Goal: Transaction & Acquisition: Purchase product/service

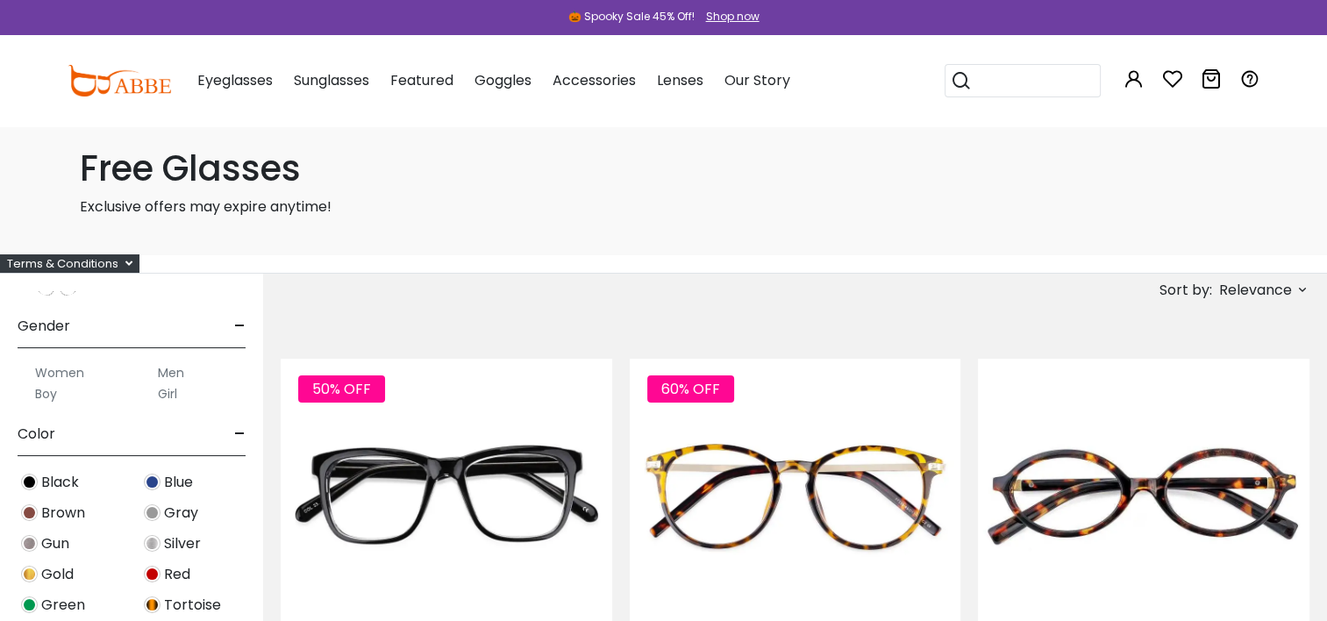
scroll to position [421, 0]
click at [50, 365] on label "Women" at bounding box center [59, 372] width 49 height 21
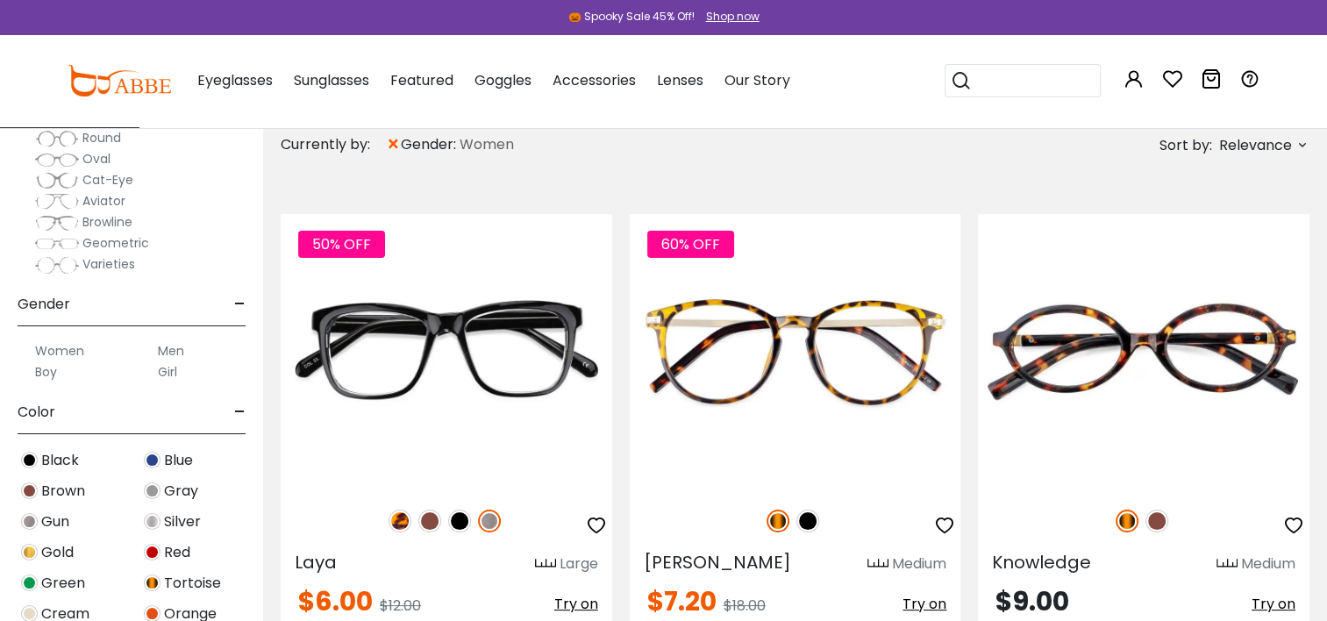
scroll to position [263, 0]
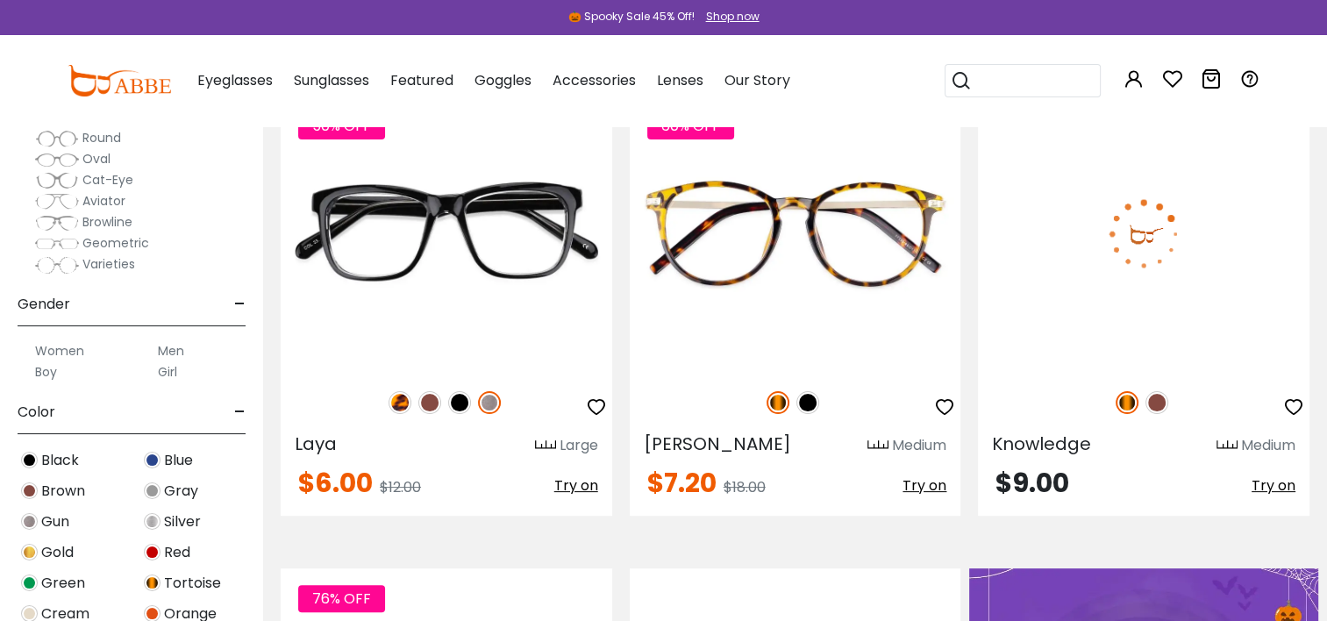
click at [1024, 144] on img at bounding box center [1144, 234] width 332 height 276
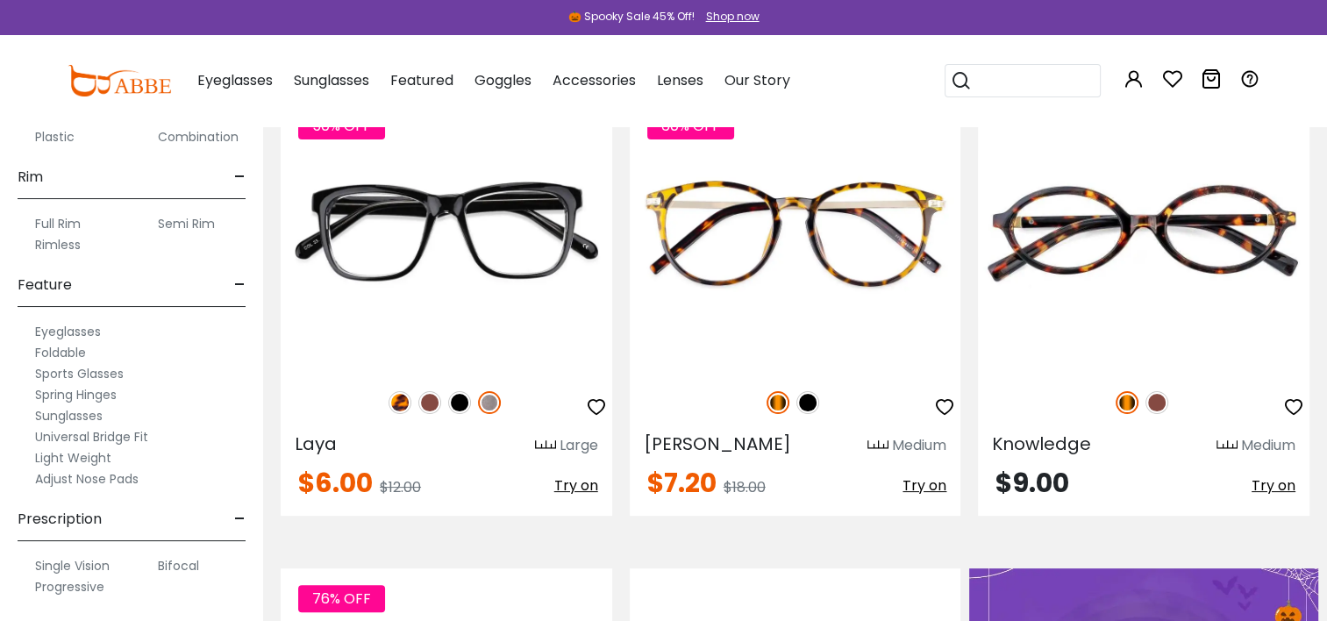
scroll to position [940, 0]
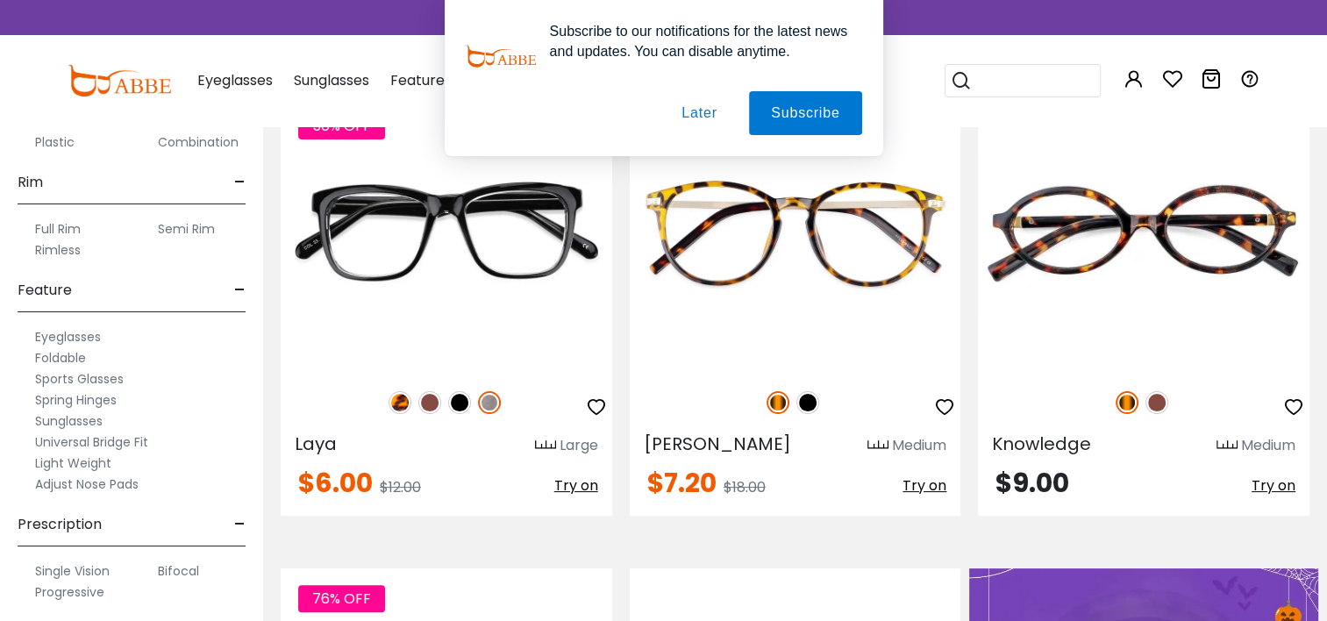
click at [95, 596] on label "Progressive" at bounding box center [69, 592] width 69 height 21
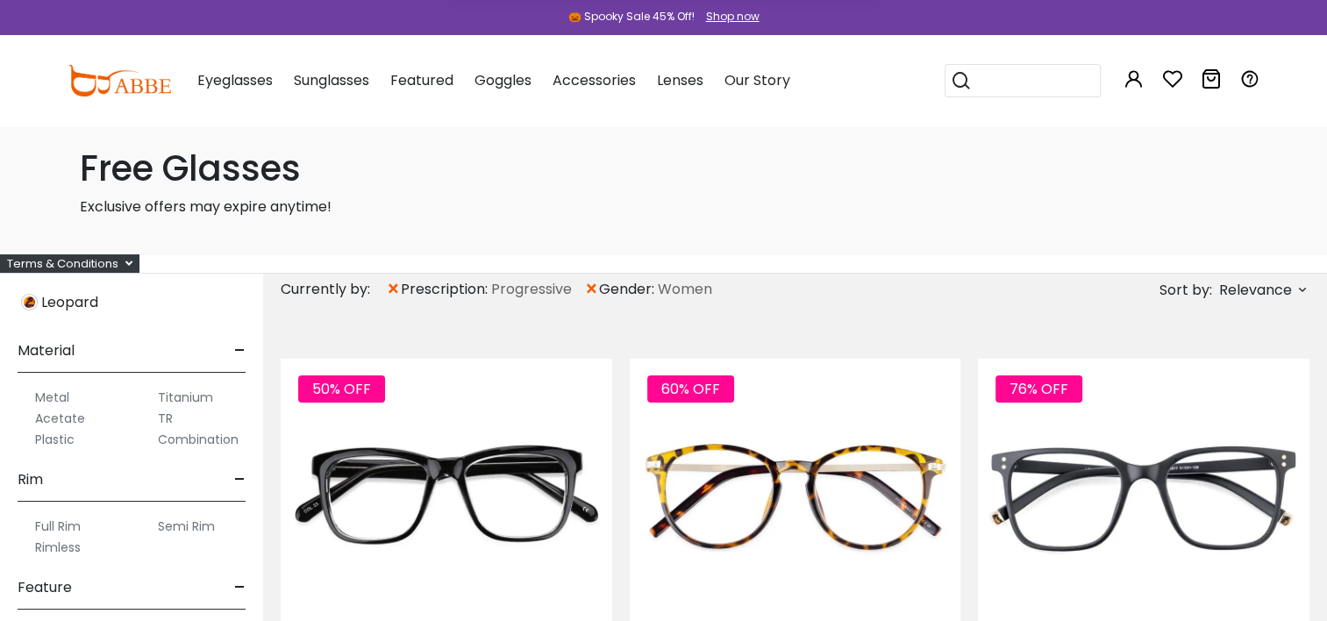
scroll to position [946, 0]
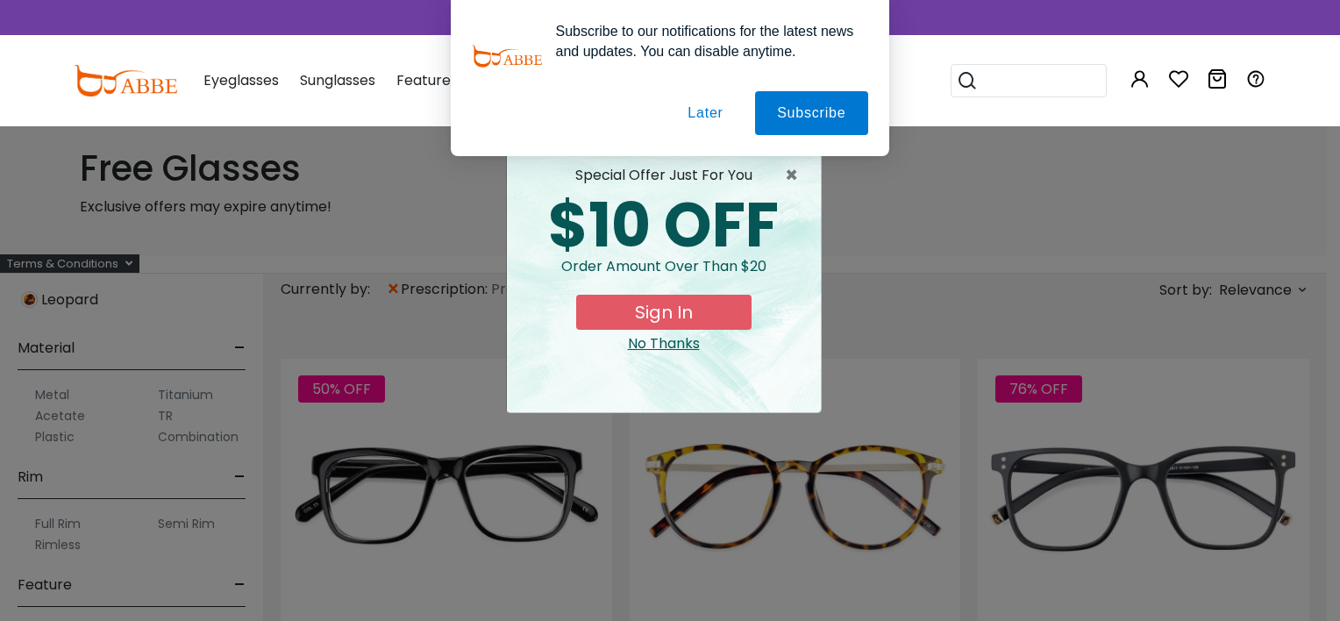
click at [73, 431] on div "× special offer just for you $10 OFF Order amount over than $20 Sign In No Than…" at bounding box center [670, 310] width 1340 height 621
click at [656, 361] on div "special offer just for you $10 OFF Order amount over than $20 Sign In No Thanks" at bounding box center [664, 281] width 314 height 261
click at [673, 362] on div "special offer just for you $10 OFF Order amount over than $20 Sign In No Thanks" at bounding box center [664, 281] width 314 height 261
click at [682, 329] on button "Sign In" at bounding box center [663, 312] width 175 height 35
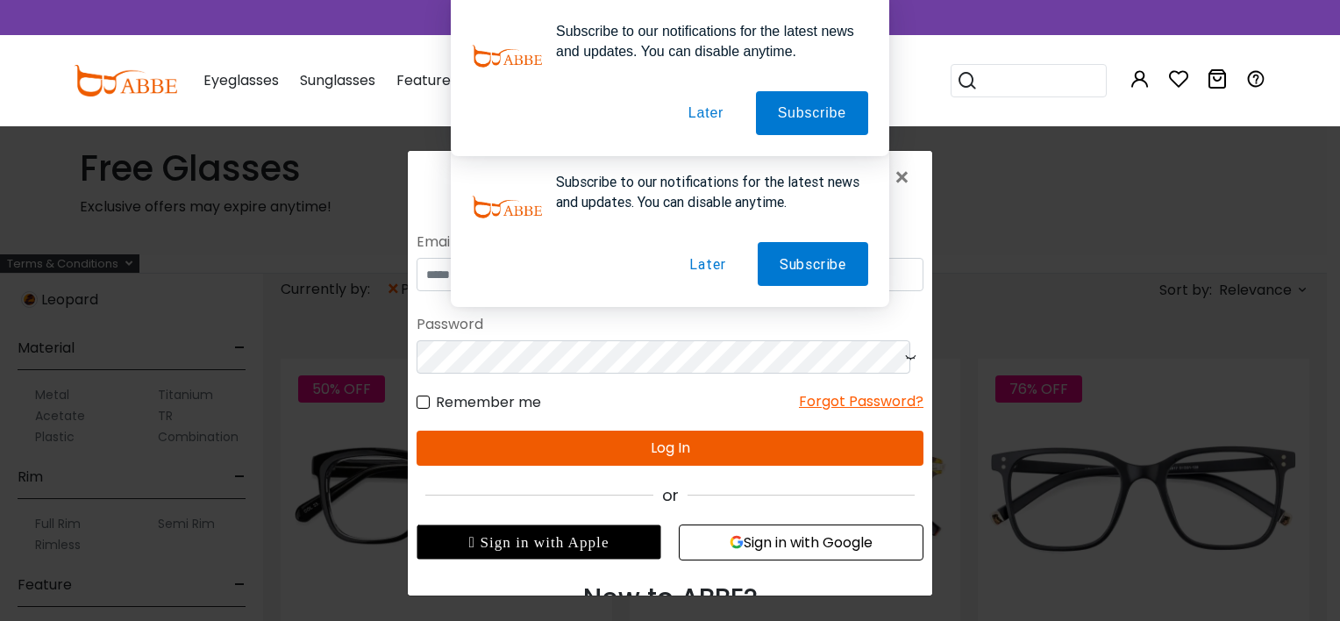
click at [691, 112] on button "Later" at bounding box center [706, 113] width 79 height 44
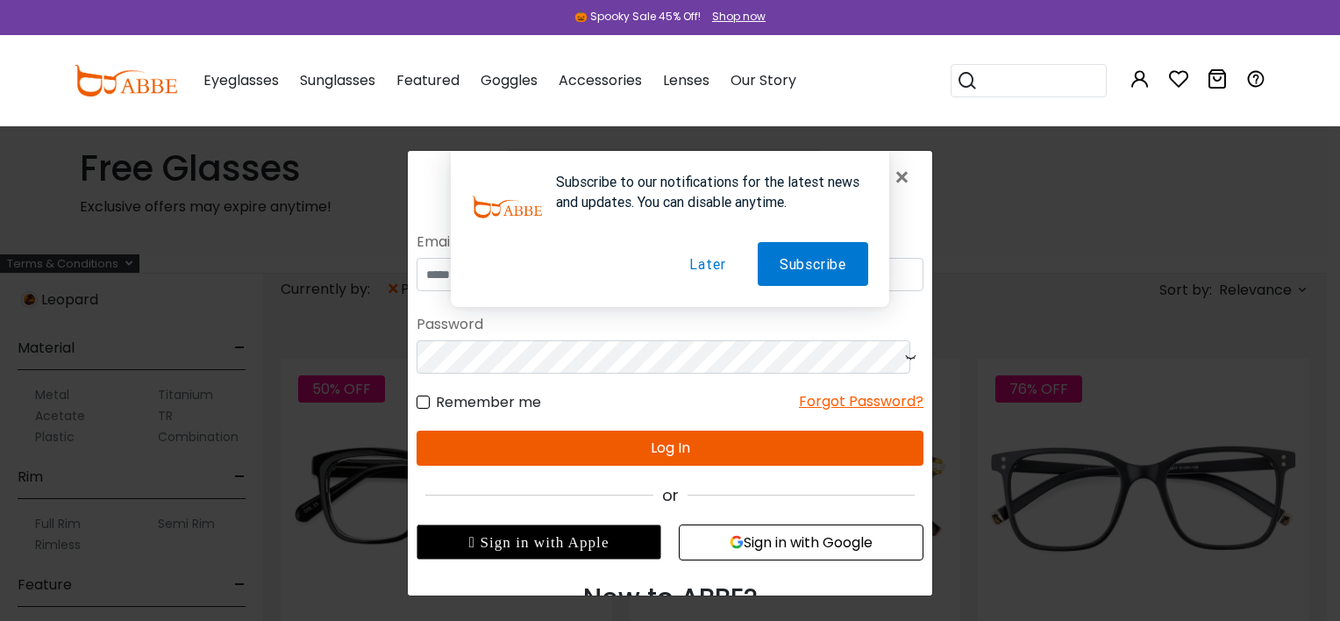
click at [707, 264] on button "Later" at bounding box center [708, 264] width 80 height 44
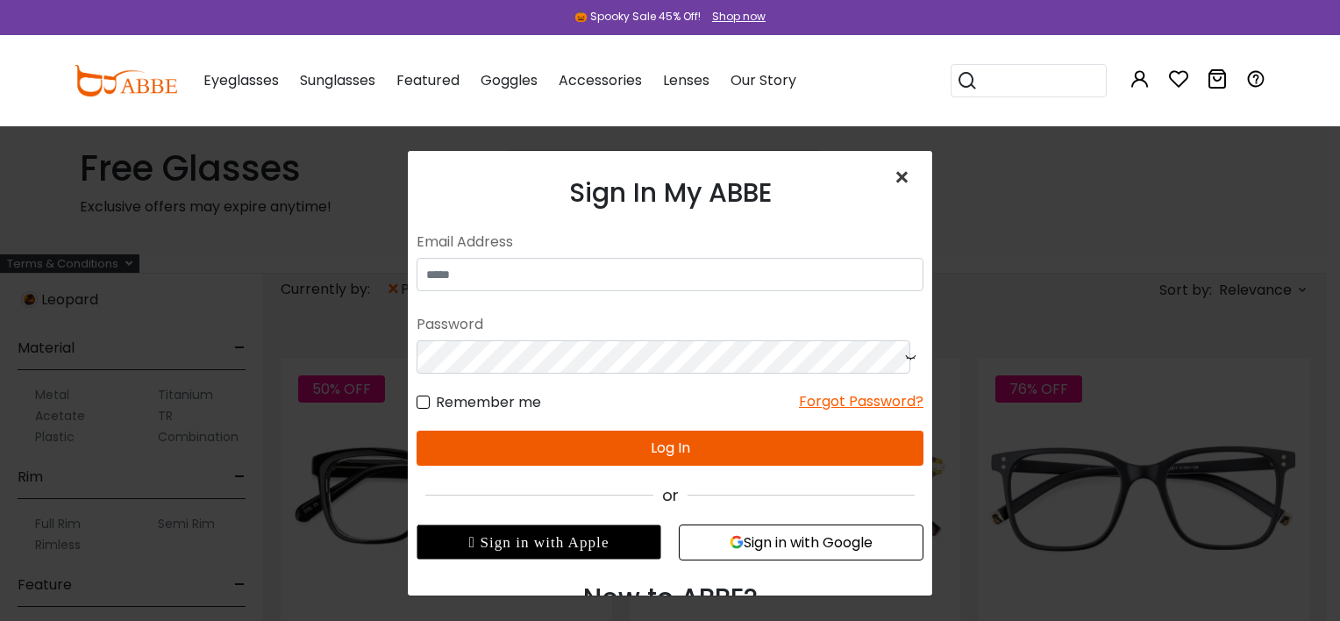
click at [893, 178] on span "×" at bounding box center [905, 178] width 25 height 38
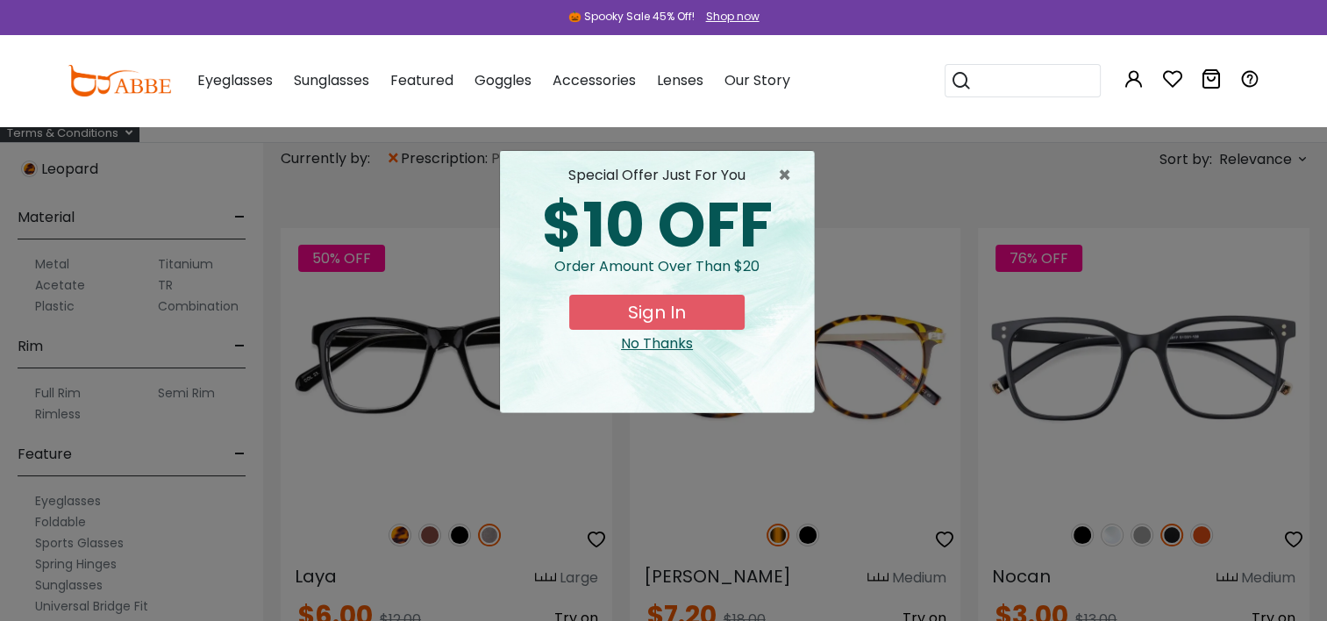
scroll to position [154, 0]
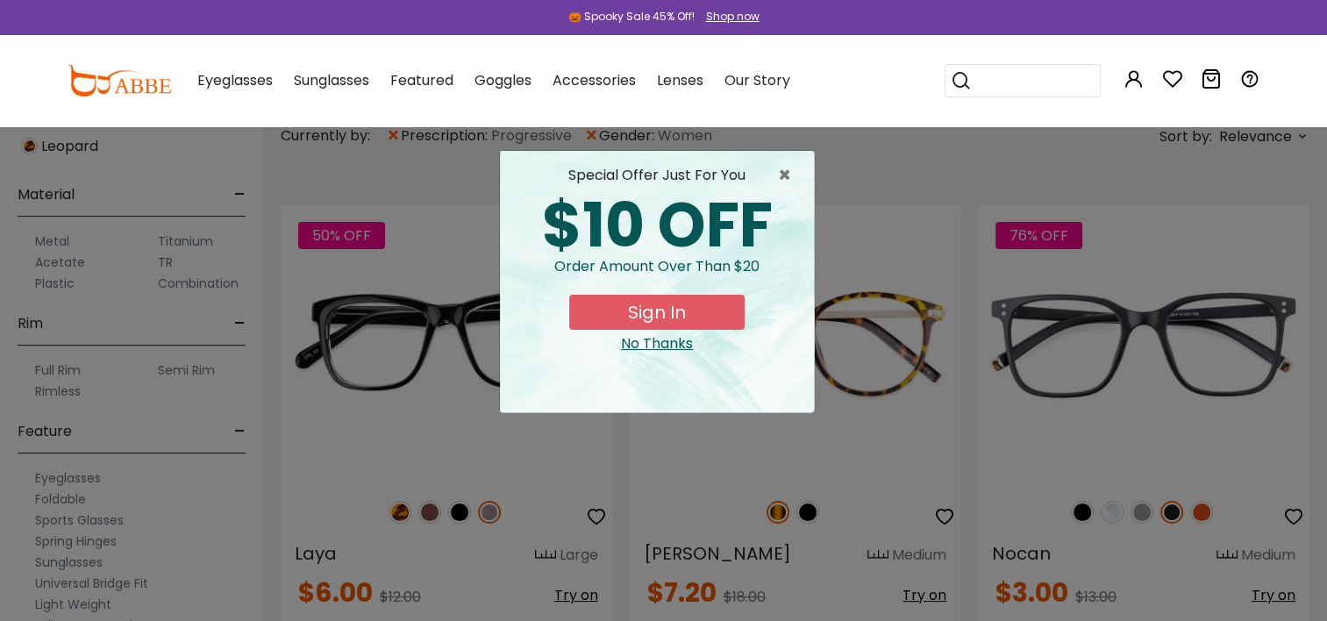
click at [675, 326] on button "Sign In" at bounding box center [656, 312] width 175 height 35
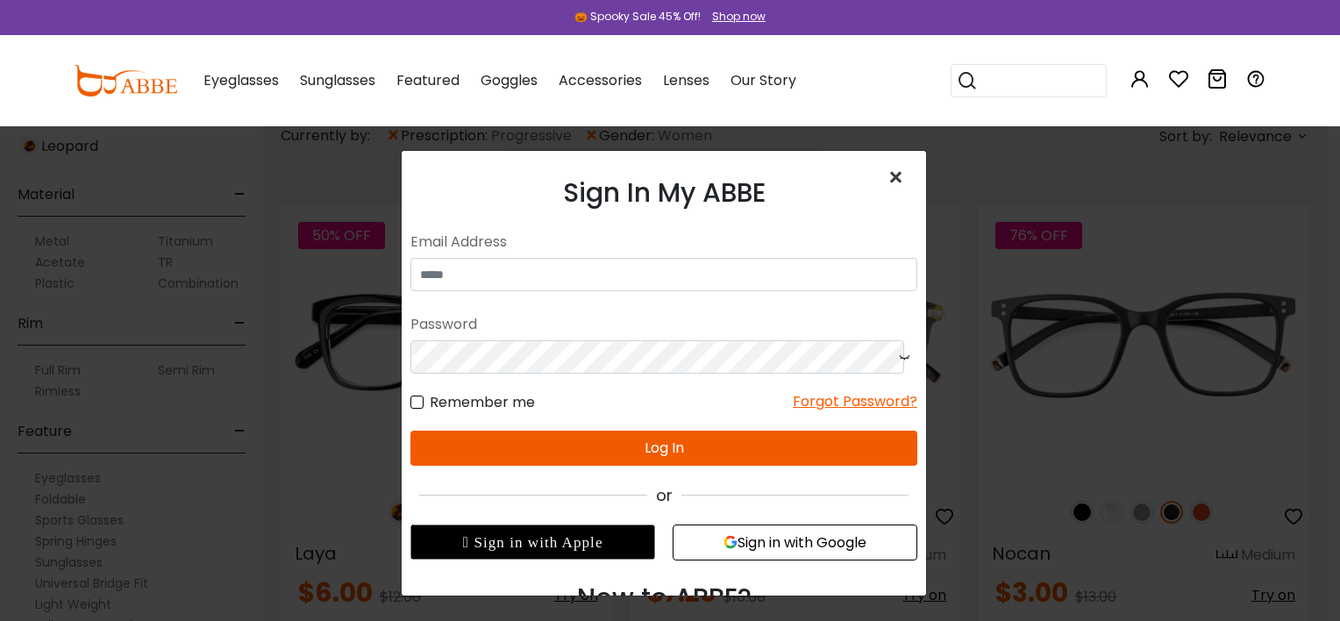
click at [887, 182] on span "×" at bounding box center [899, 178] width 25 height 38
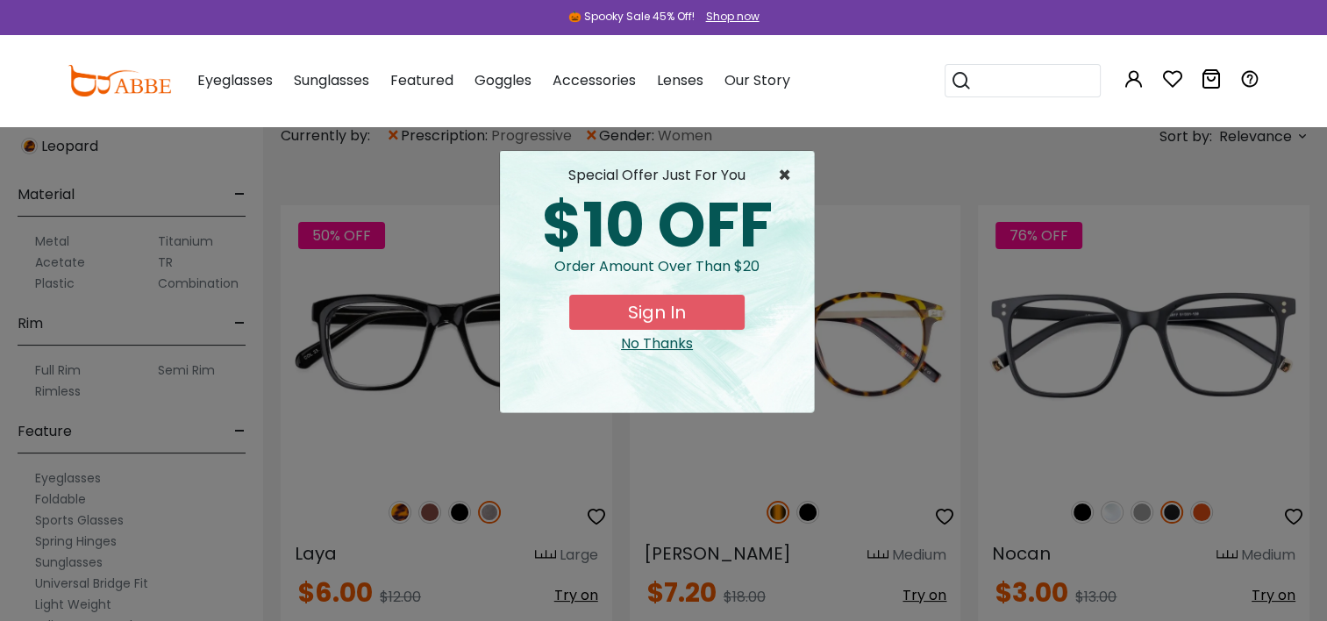
click at [782, 176] on span "×" at bounding box center [789, 175] width 22 height 21
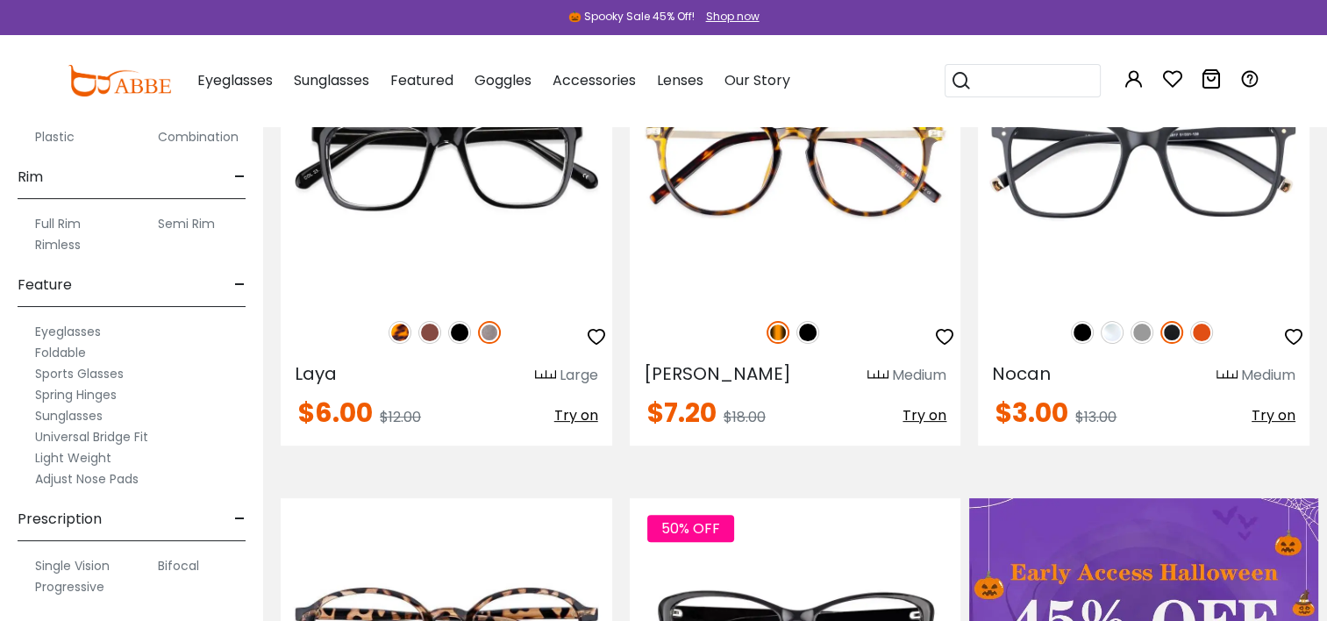
scroll to position [338, 0]
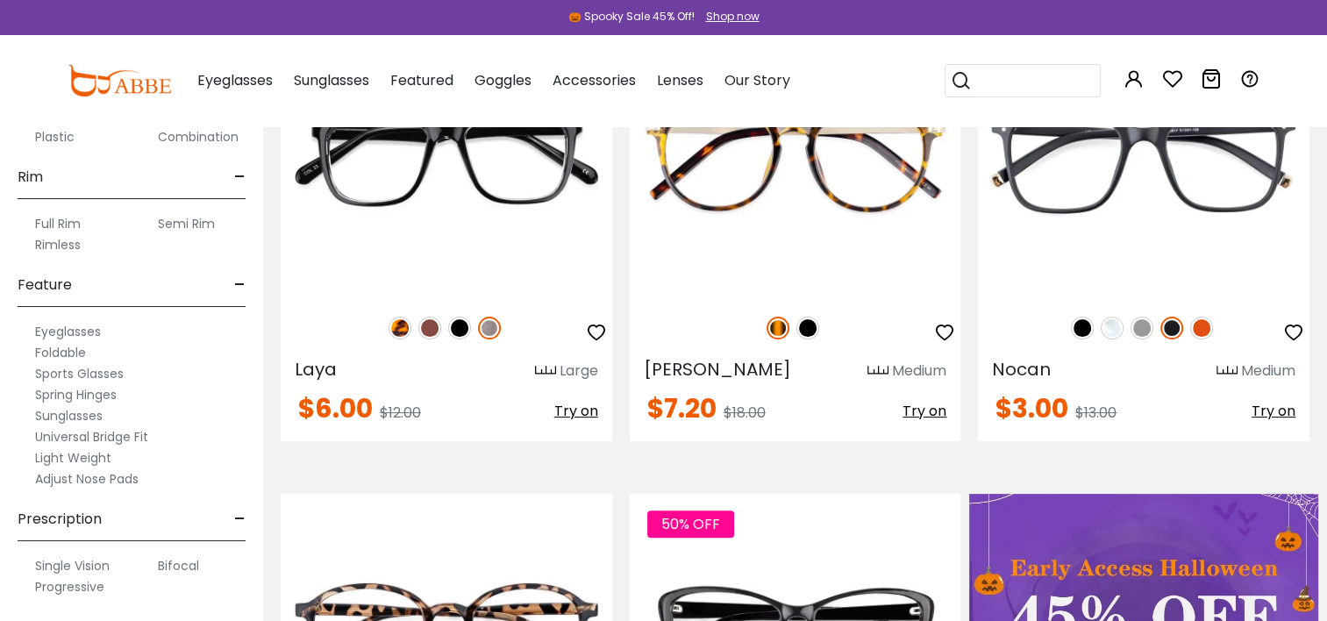
click at [94, 331] on label "Eyeglasses" at bounding box center [68, 331] width 66 height 21
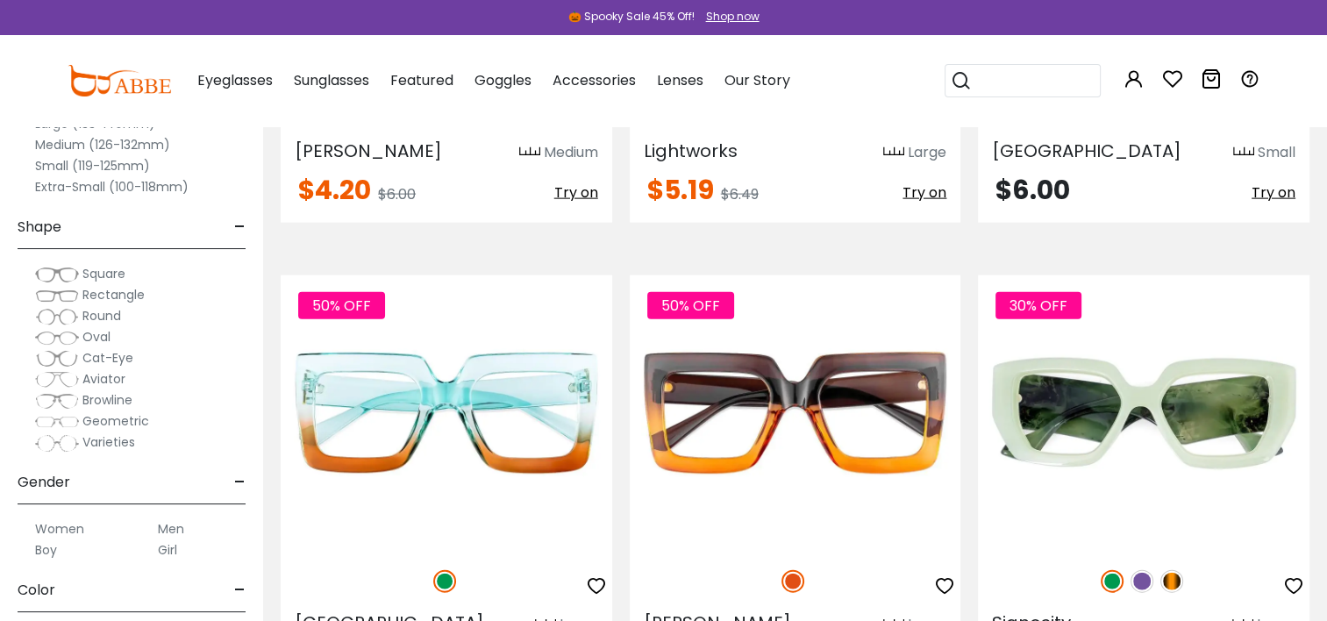
scroll to position [3863, 0]
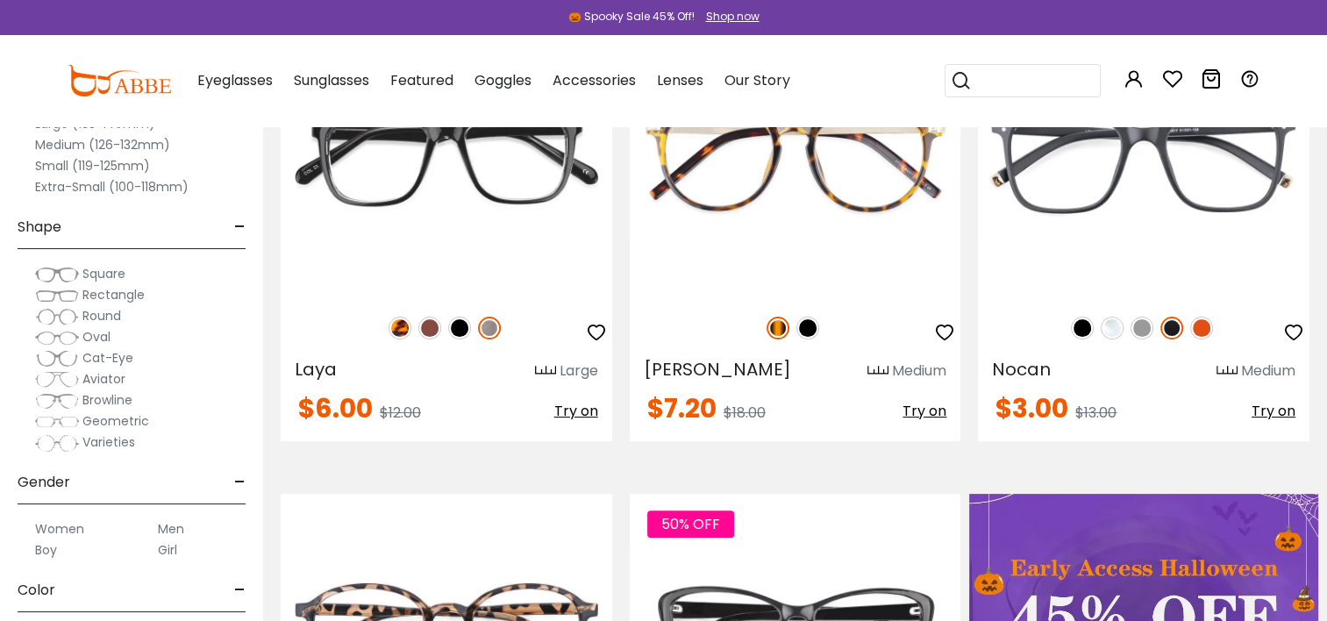
scroll to position [338, 0]
